Goal: Task Accomplishment & Management: Manage account settings

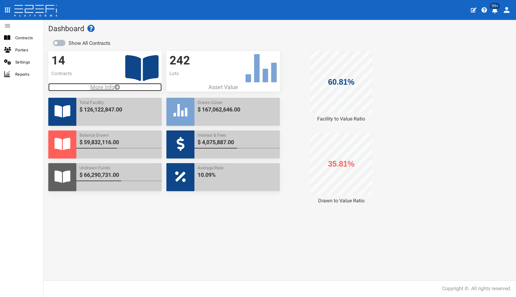
click at [110, 86] on p "More Info" at bounding box center [104, 87] width 113 height 8
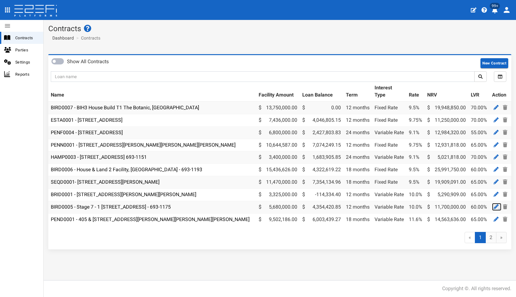
click at [495, 206] on icon at bounding box center [496, 206] width 5 height 5
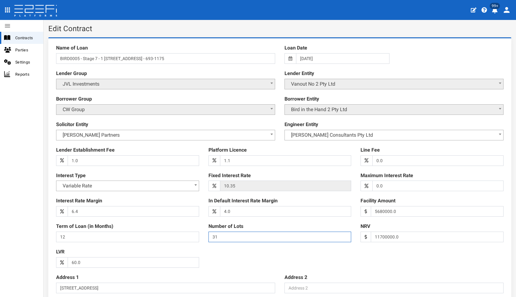
click at [230, 235] on input "31" at bounding box center [279, 237] width 143 height 11
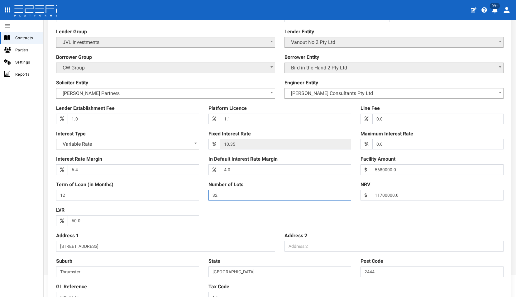
scroll to position [62, 0]
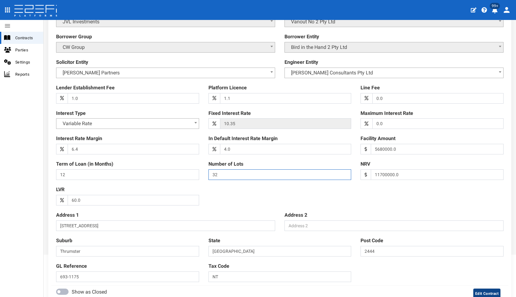
type input "32"
click at [479, 291] on button "Edit Contract" at bounding box center [486, 294] width 27 height 10
